Goal: Communication & Community: Answer question/provide support

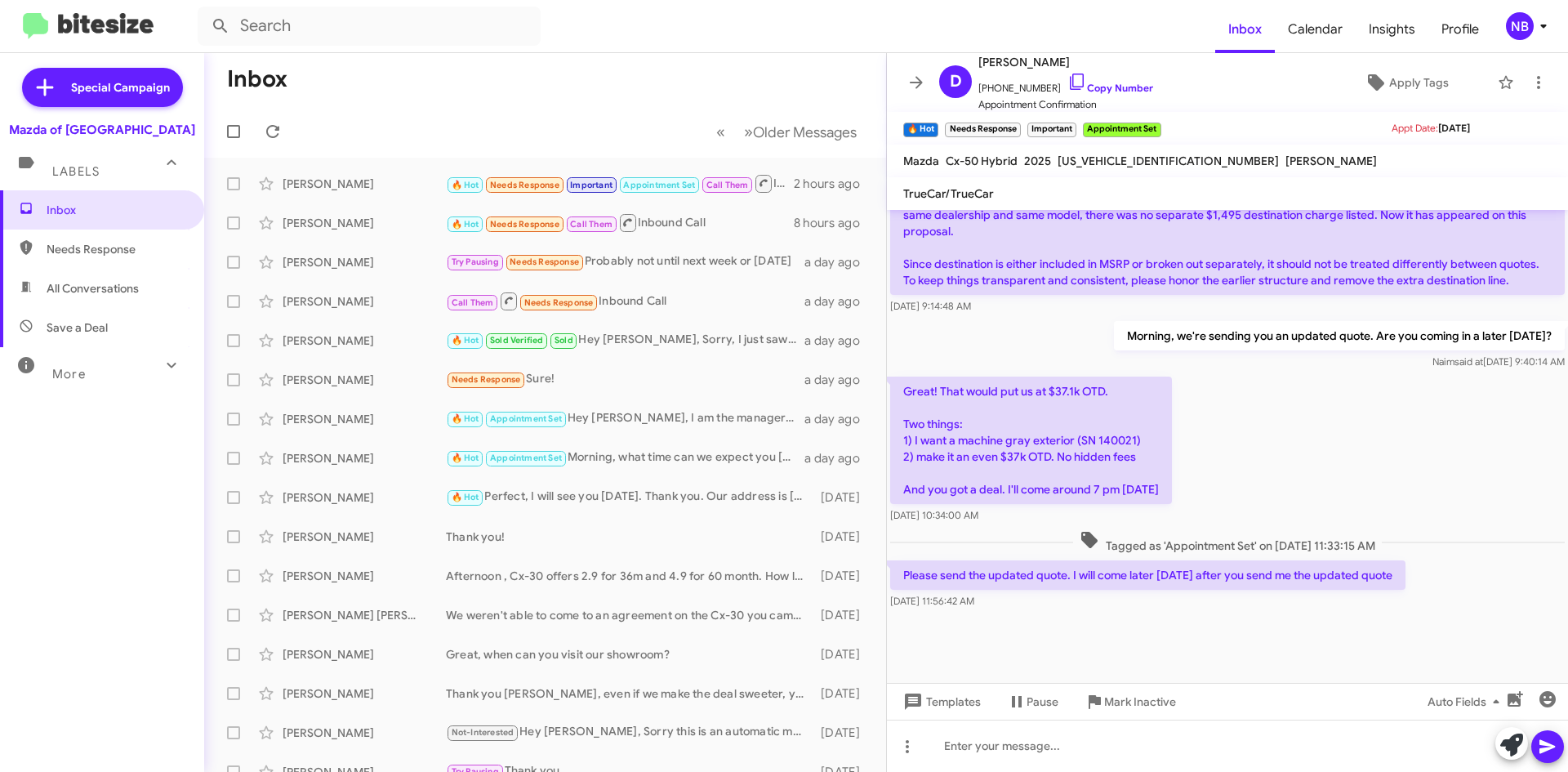
scroll to position [967, 0]
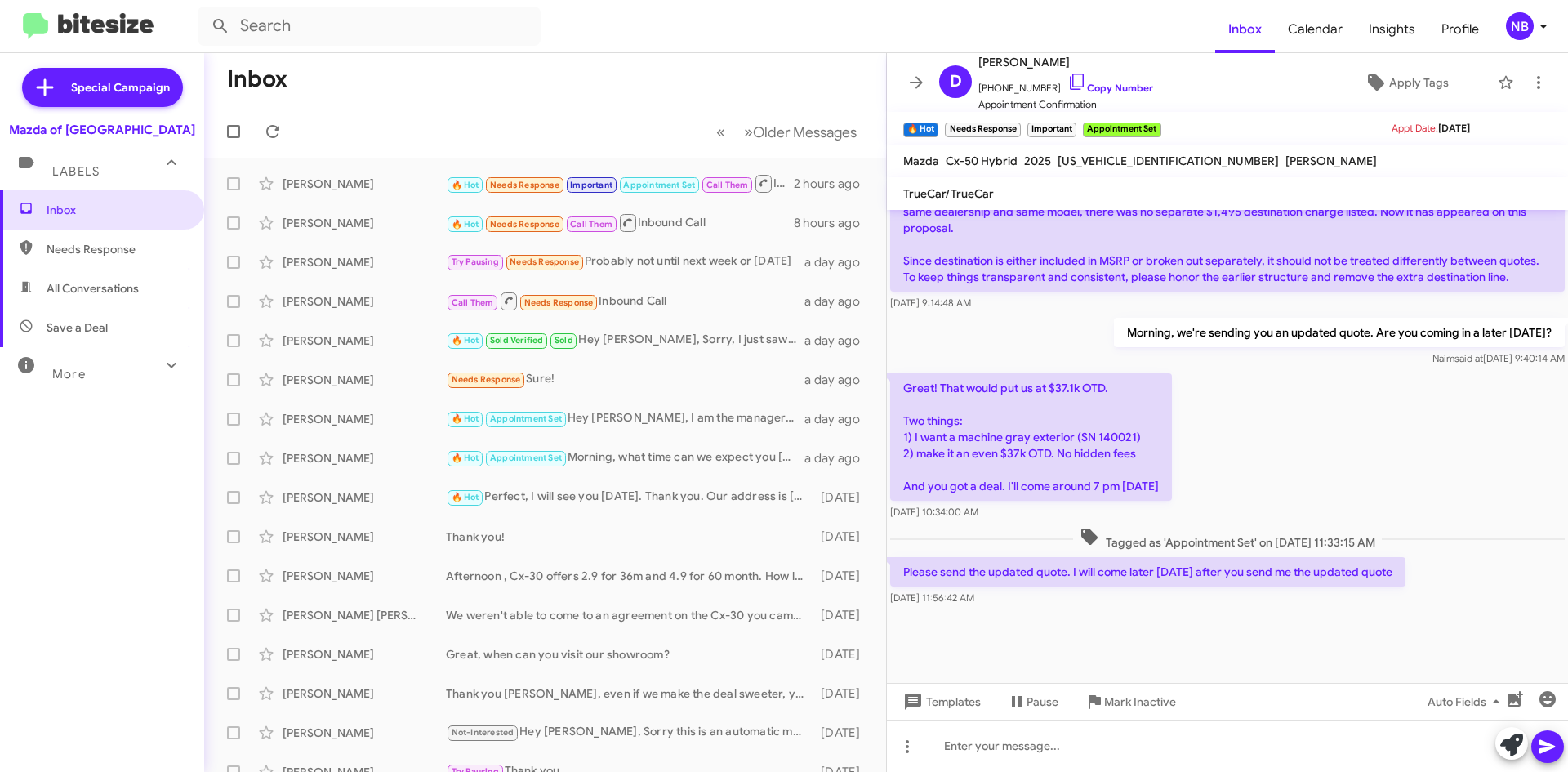
click at [1384, 456] on div "Great! That would put us at $37.1k OTD. Two things: 1) I want a machine gray ex…" at bounding box center [1227, 446] width 681 height 154
click at [283, 140] on span at bounding box center [273, 131] width 33 height 20
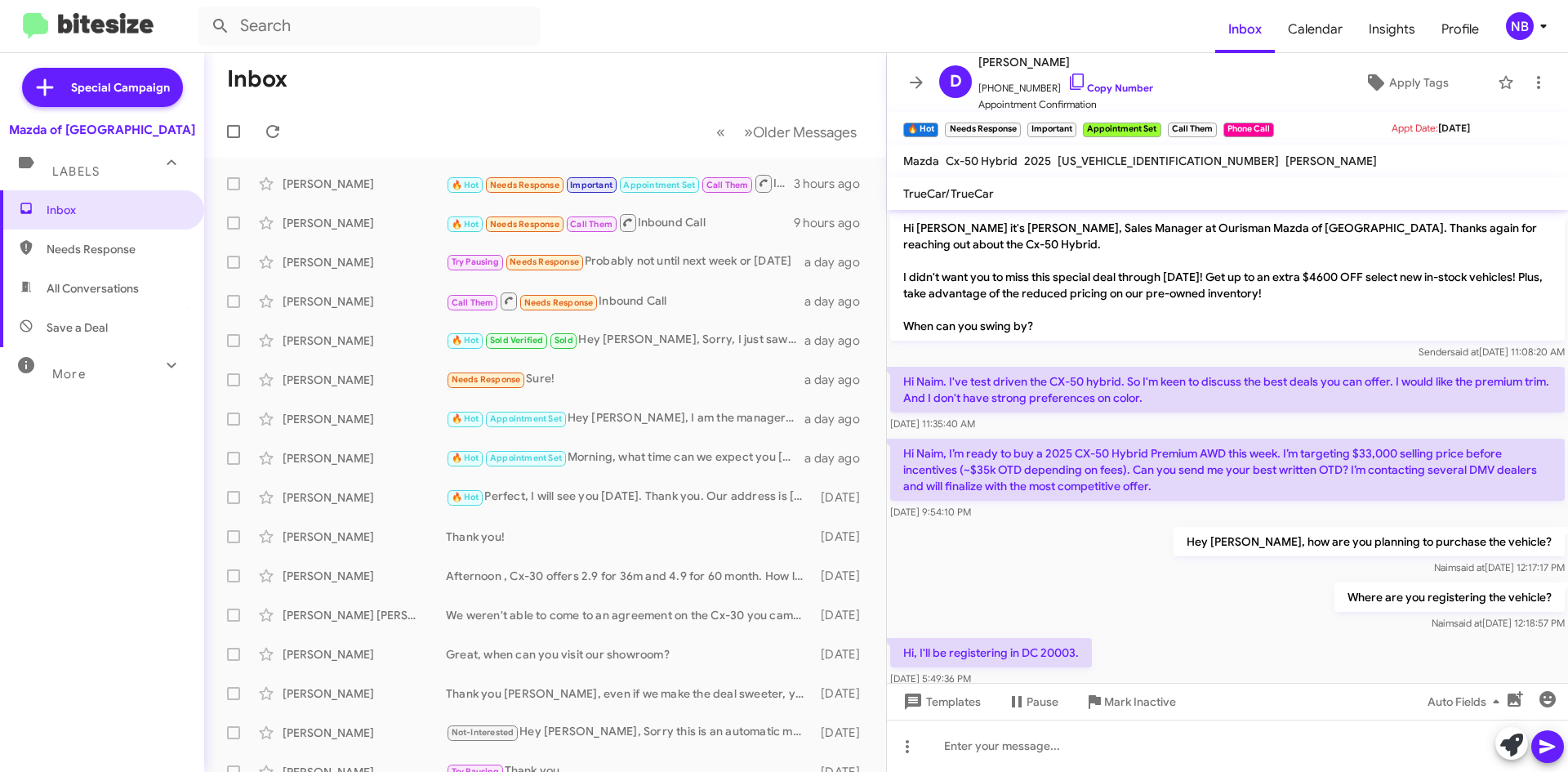
scroll to position [968, 0]
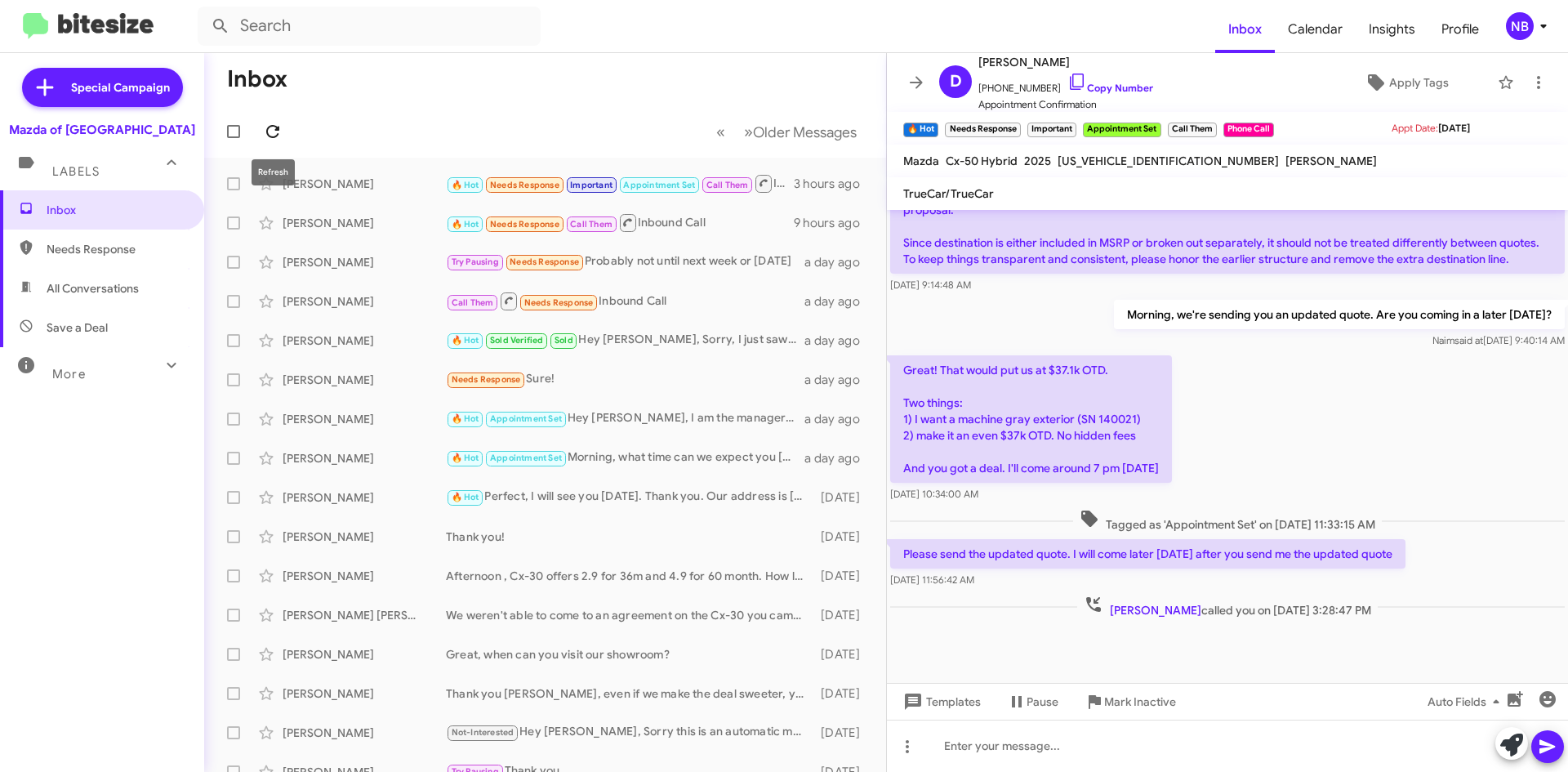
click at [265, 129] on icon at bounding box center [273, 131] width 20 height 20
click at [274, 130] on icon at bounding box center [273, 131] width 20 height 20
